Goal: Task Accomplishment & Management: Complete application form

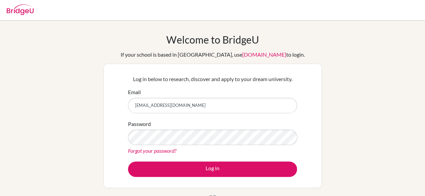
type input "[EMAIL_ADDRESS][DOMAIN_NAME]"
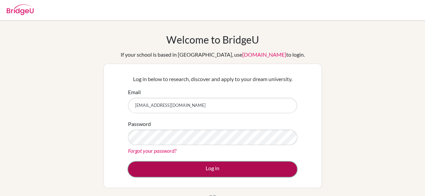
click at [193, 166] on button "Log in" at bounding box center [212, 169] width 169 height 15
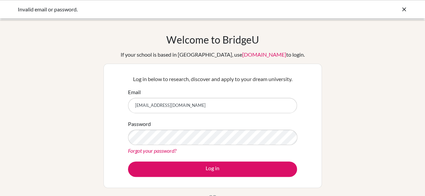
drag, startPoint x: 202, startPoint y: 109, endPoint x: 142, endPoint y: 101, distance: 59.9
click at [142, 101] on input "[EMAIL_ADDRESS][DOMAIN_NAME]" at bounding box center [212, 105] width 169 height 15
type input "[EMAIL_ADDRESS][DOMAIN_NAME]"
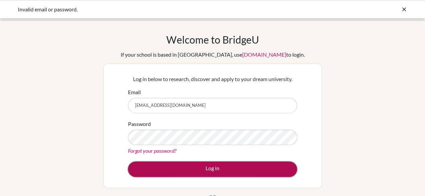
click at [190, 170] on button "Log in" at bounding box center [212, 169] width 169 height 15
